Goal: Information Seeking & Learning: Learn about a topic

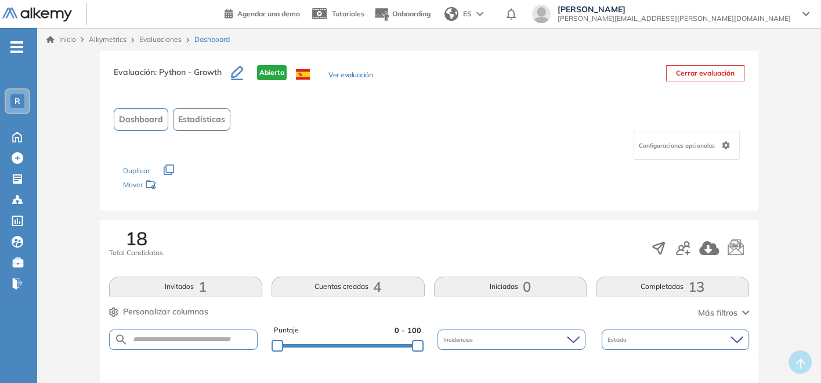
click at [735, 374] on div at bounding box center [431, 373] width 640 height 35
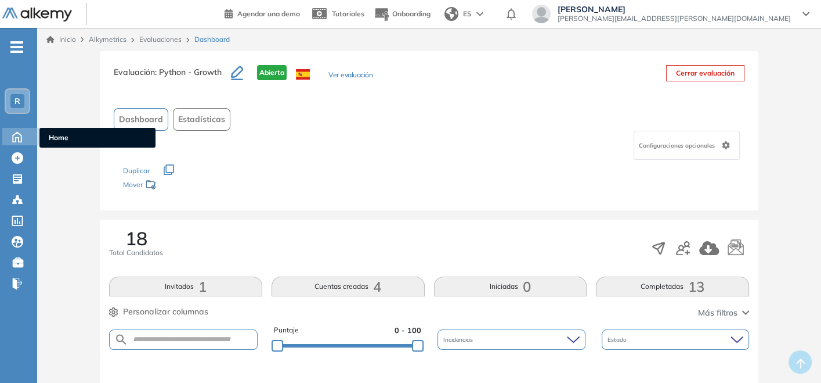
click at [16, 132] on icon at bounding box center [17, 137] width 9 height 10
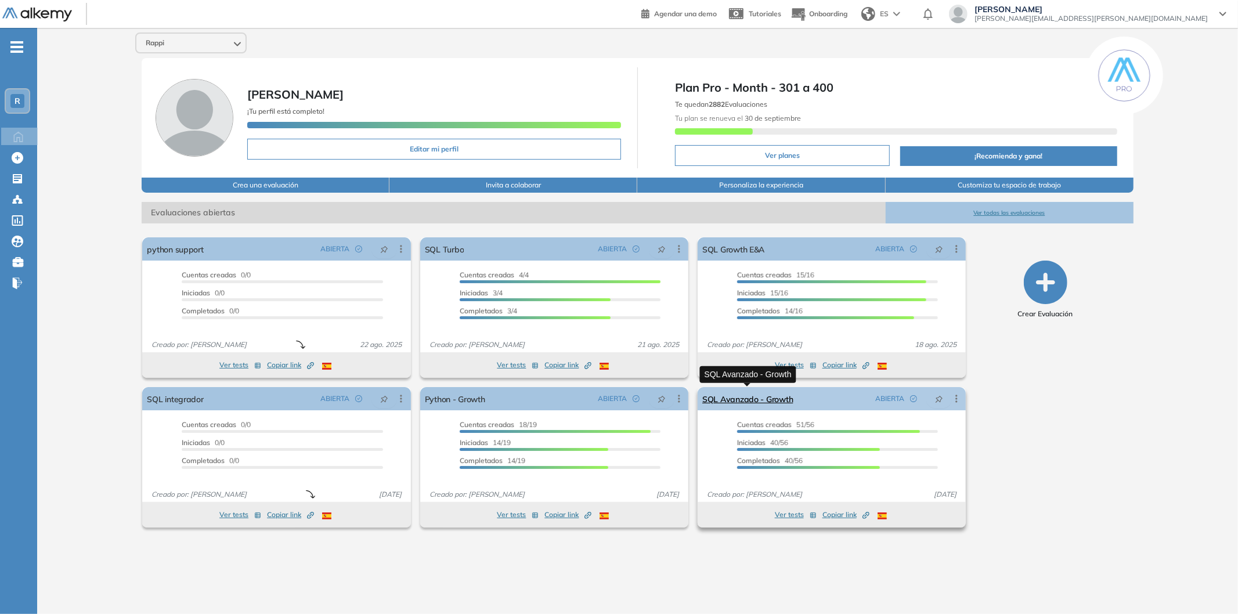
click at [726, 392] on link "SQL Avanzado - Growth" at bounding box center [747, 398] width 91 height 23
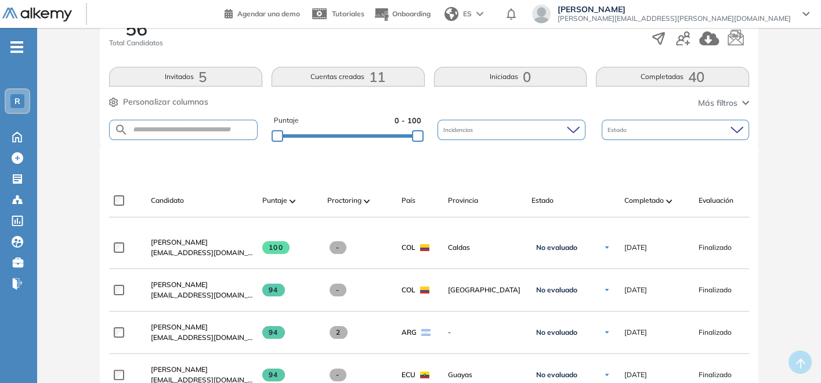
scroll to position [322, 0]
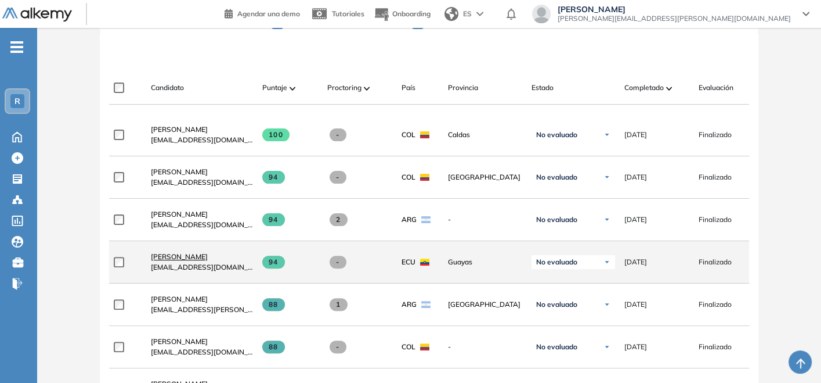
click at [208, 258] on span "[PERSON_NAME] [PERSON_NAME]" at bounding box center [179, 256] width 57 height 9
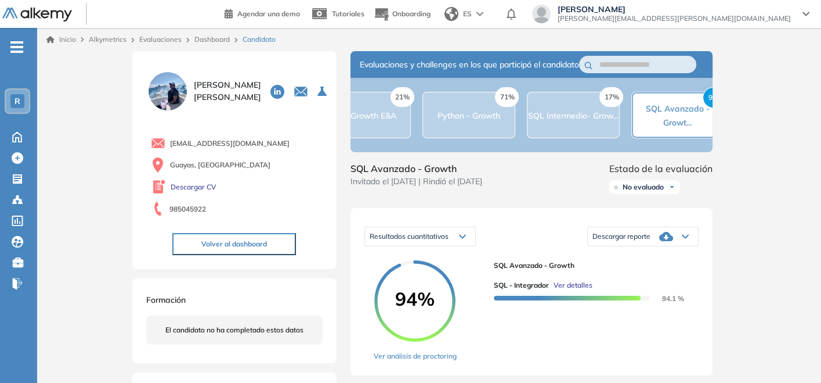
scroll to position [0, 53]
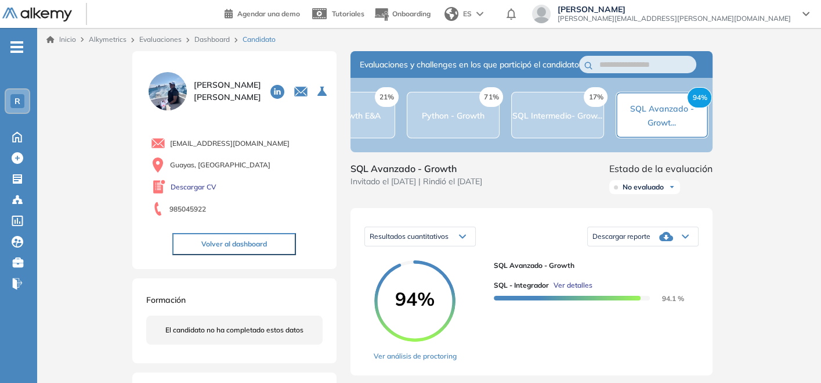
drag, startPoint x: 557, startPoint y: 172, endPoint x: 514, endPoint y: 172, distance: 43.0
click at [515, 172] on div "SQL Avanzado - Growth Invitado el 22/07/2025 | Rindió el 22/07/2025 Estado de l…" at bounding box center [532, 179] width 362 height 37
drag, startPoint x: 522, startPoint y: 169, endPoint x: 496, endPoint y: 169, distance: 26.7
drag, startPoint x: 187, startPoint y: 77, endPoint x: 223, endPoint y: 109, distance: 48.2
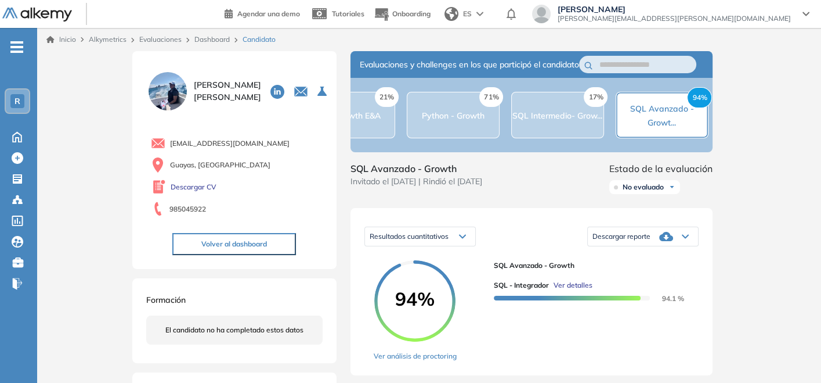
click at [223, 109] on div "George Alejandro Guerrero Cáceres 0 . python support 1 . SQL Turbo 2 . SQL Grow…" at bounding box center [234, 91] width 176 height 43
copy div "George Alejandro Guerrero Cáceres"
